Goal: Obtain resource: Download file/media

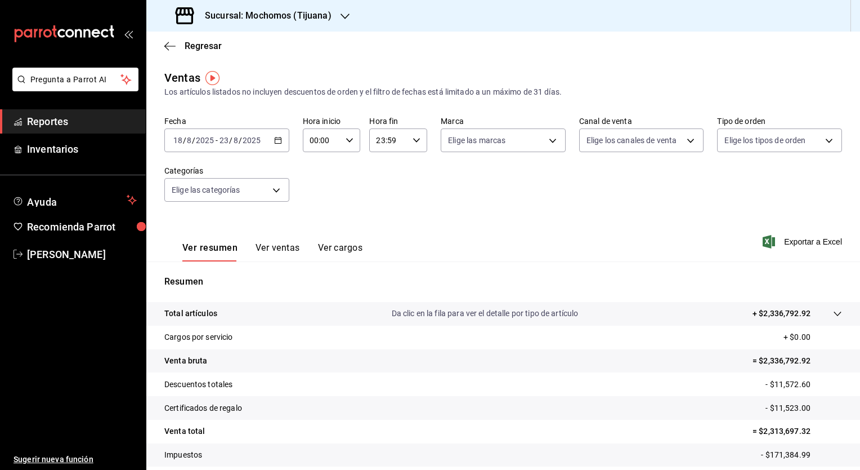
click at [276, 142] on icon "button" at bounding box center [278, 140] width 8 height 8
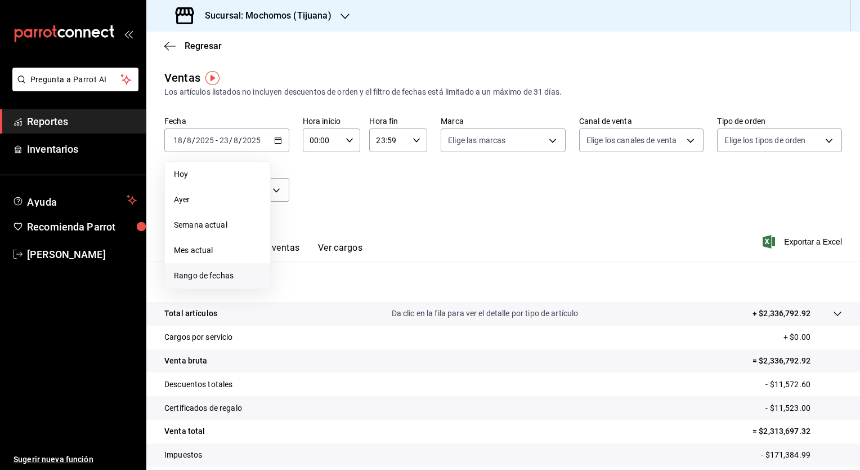
click at [226, 279] on span "Rango de fechas" at bounding box center [217, 276] width 87 height 12
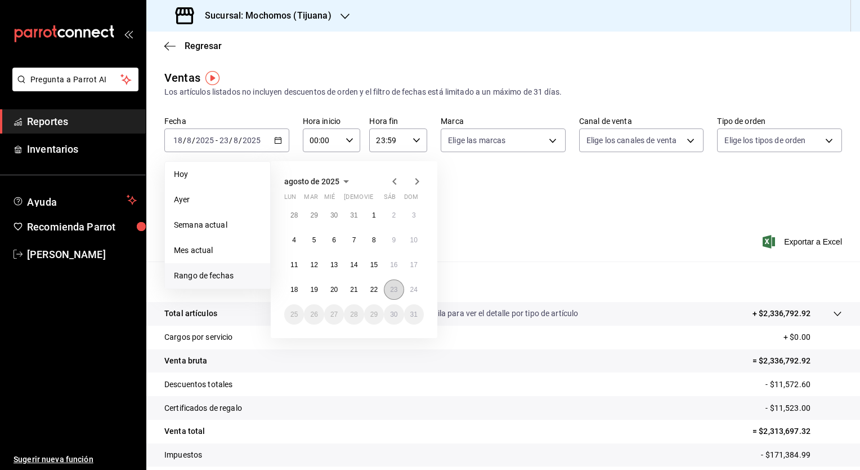
click at [392, 288] on abbr "23" at bounding box center [393, 290] width 7 height 8
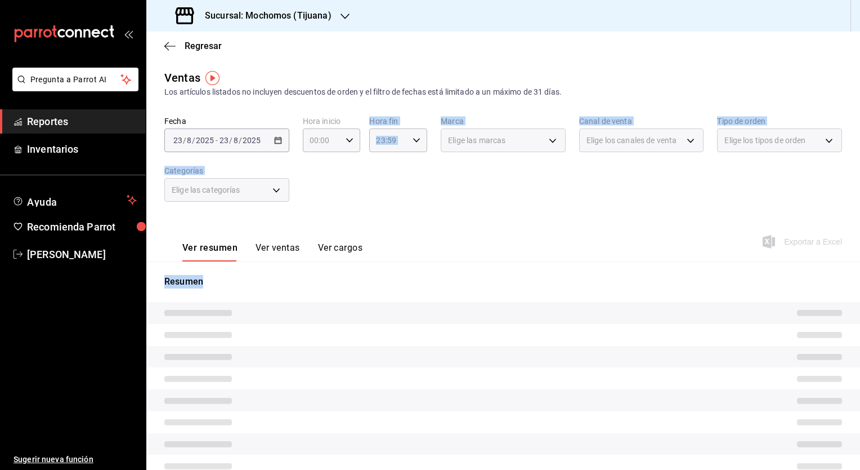
drag, startPoint x: 392, startPoint y: 288, endPoint x: 354, endPoint y: 177, distance: 117.5
click at [354, 177] on div "Ventas Los artículos listados no incluyen descuentos de orden y el filtro de fe…" at bounding box center [503, 299] width 714 height 461
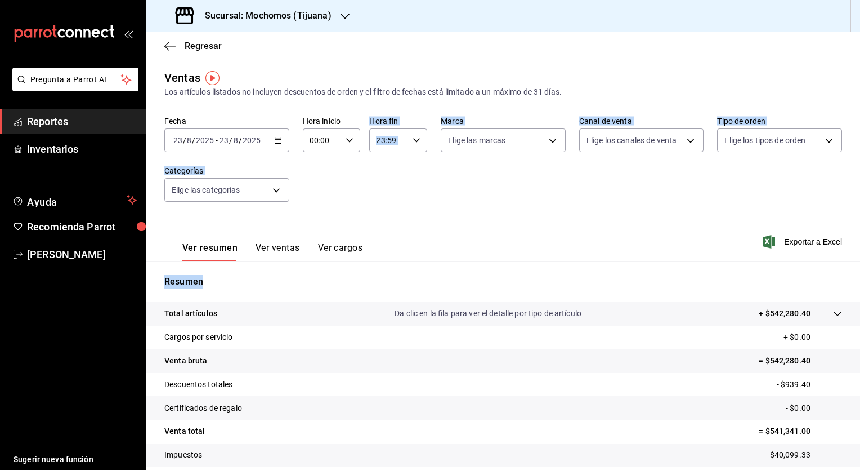
drag, startPoint x: 354, startPoint y: 177, endPoint x: 276, endPoint y: 141, distance: 85.2
click at [276, 141] on icon "button" at bounding box center [278, 140] width 8 height 8
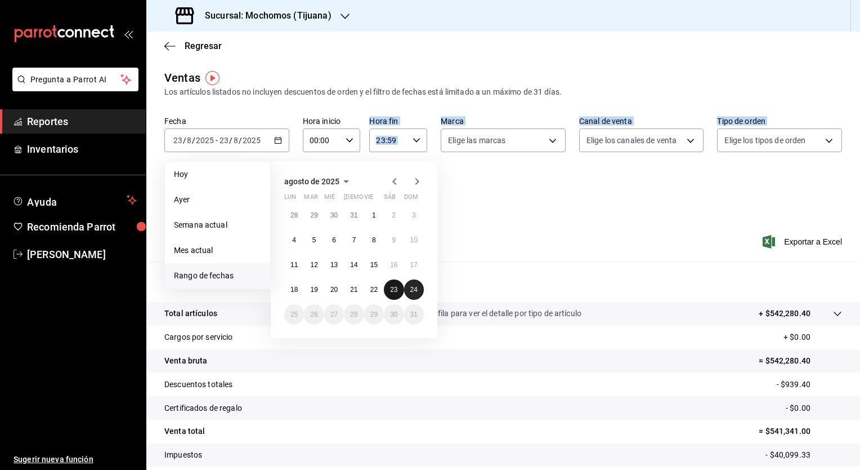
drag, startPoint x: 394, startPoint y: 289, endPoint x: 413, endPoint y: 295, distance: 20.0
click at [413, 295] on div "28 29 30 31 1 2 3 4 5 6 7 8 9 10 11 12 13 14 15 16 17 18 19 20 21 22 23 24 25 2…" at bounding box center [354, 264] width 140 height 119
click at [413, 295] on button "24" at bounding box center [414, 289] width 20 height 20
click at [393, 287] on abbr "23" at bounding box center [393, 290] width 7 height 8
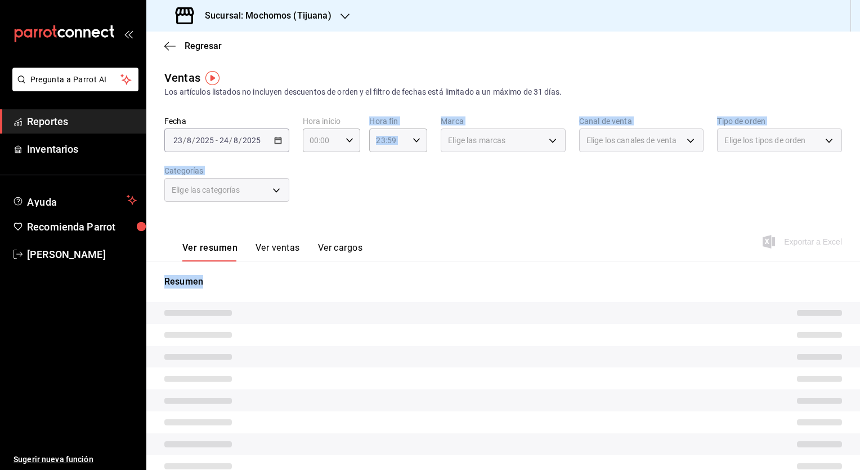
click at [393, 287] on p "Resumen" at bounding box center [503, 282] width 678 height 14
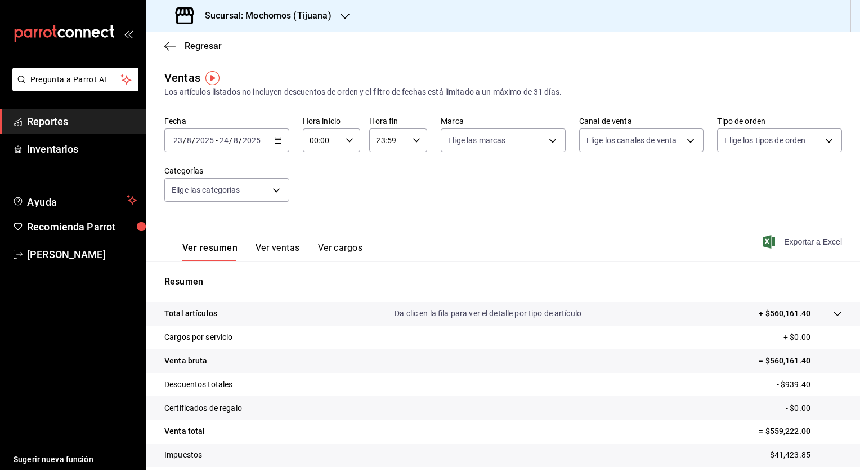
click at [487, 238] on span "Exportar a Excel" at bounding box center [803, 242] width 77 height 14
click at [279, 138] on \(Stroke\) "button" at bounding box center [278, 140] width 7 height 6
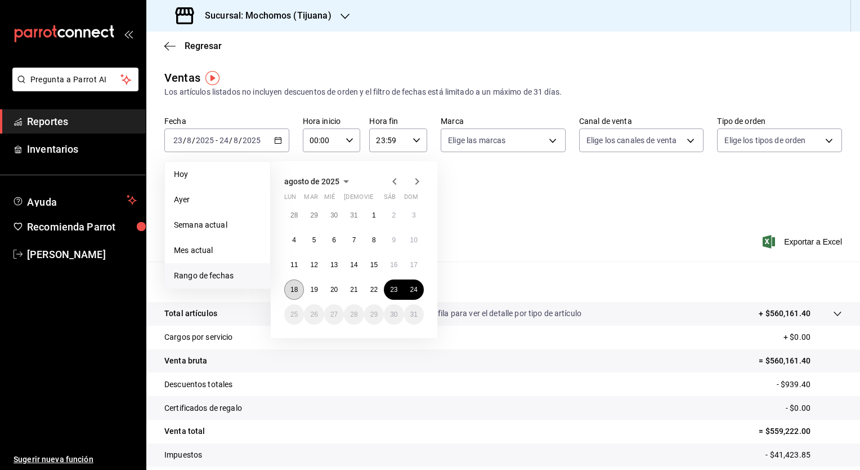
click at [296, 286] on abbr "18" at bounding box center [294, 290] width 7 height 8
drag, startPoint x: 296, startPoint y: 285, endPoint x: 416, endPoint y: 290, distance: 119.5
click at [416, 290] on div "28 29 30 31 1 2 3 4 5 6 7 8 9 10 11 12 13 14 15 16 17 18 19 20 21 22 23 24 25 2…" at bounding box center [354, 264] width 140 height 119
click at [416, 290] on abbr "24" at bounding box center [414, 290] width 7 height 8
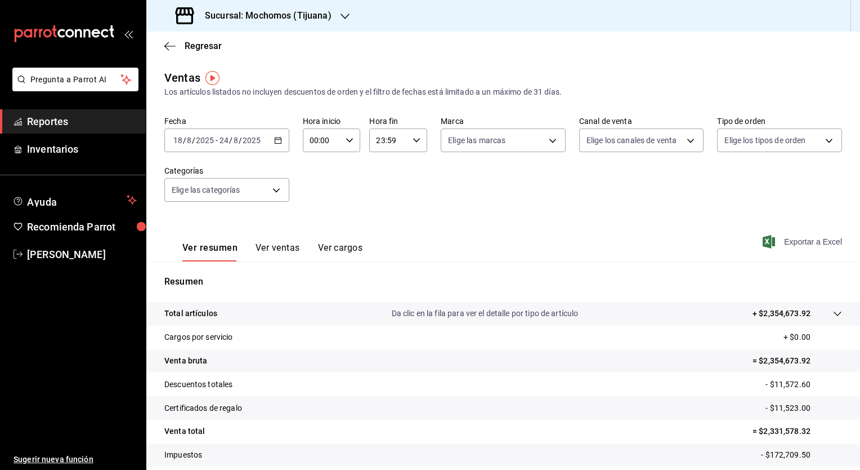
click at [487, 247] on span "Exportar a Excel" at bounding box center [803, 242] width 77 height 14
click at [487, 244] on span "Exportar a Excel" at bounding box center [803, 242] width 77 height 14
